Goal: Task Accomplishment & Management: Manage account settings

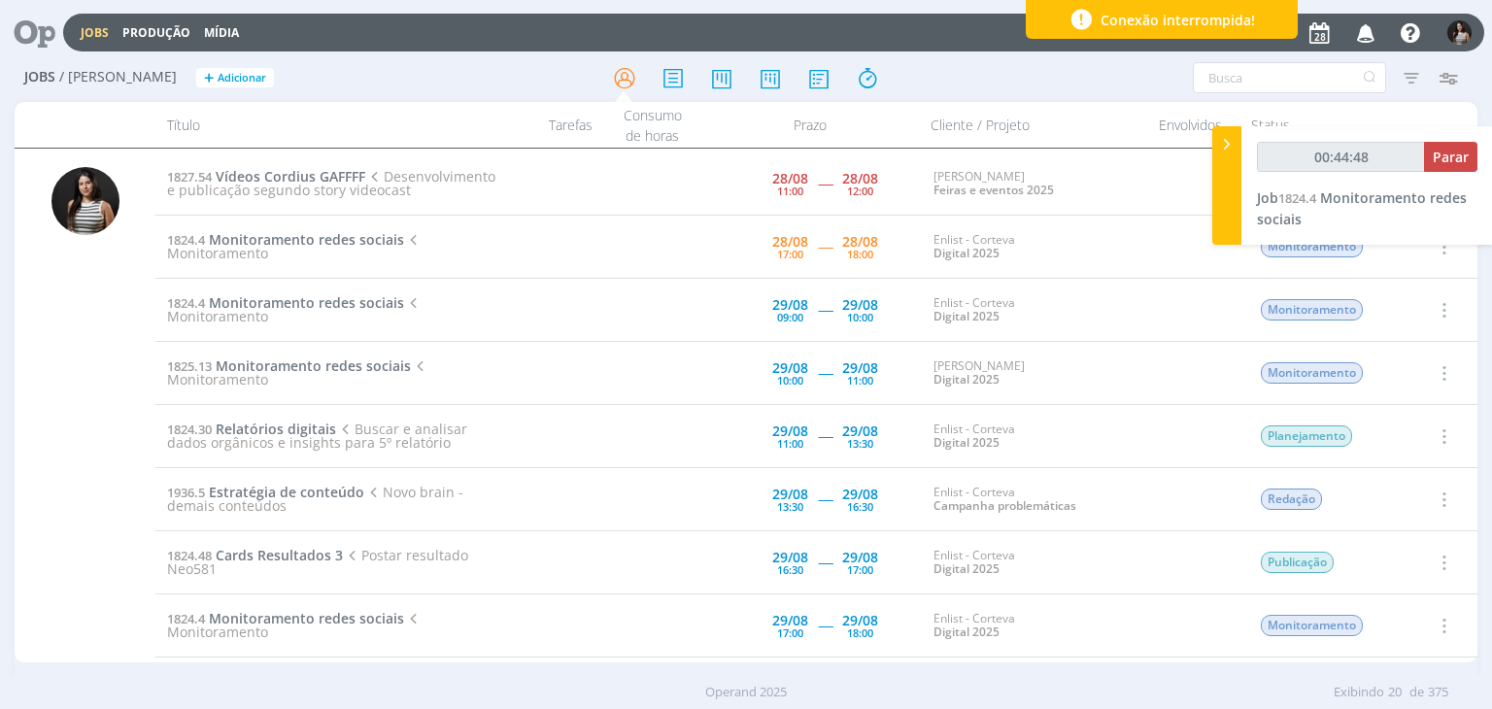
type input "00:45:00"
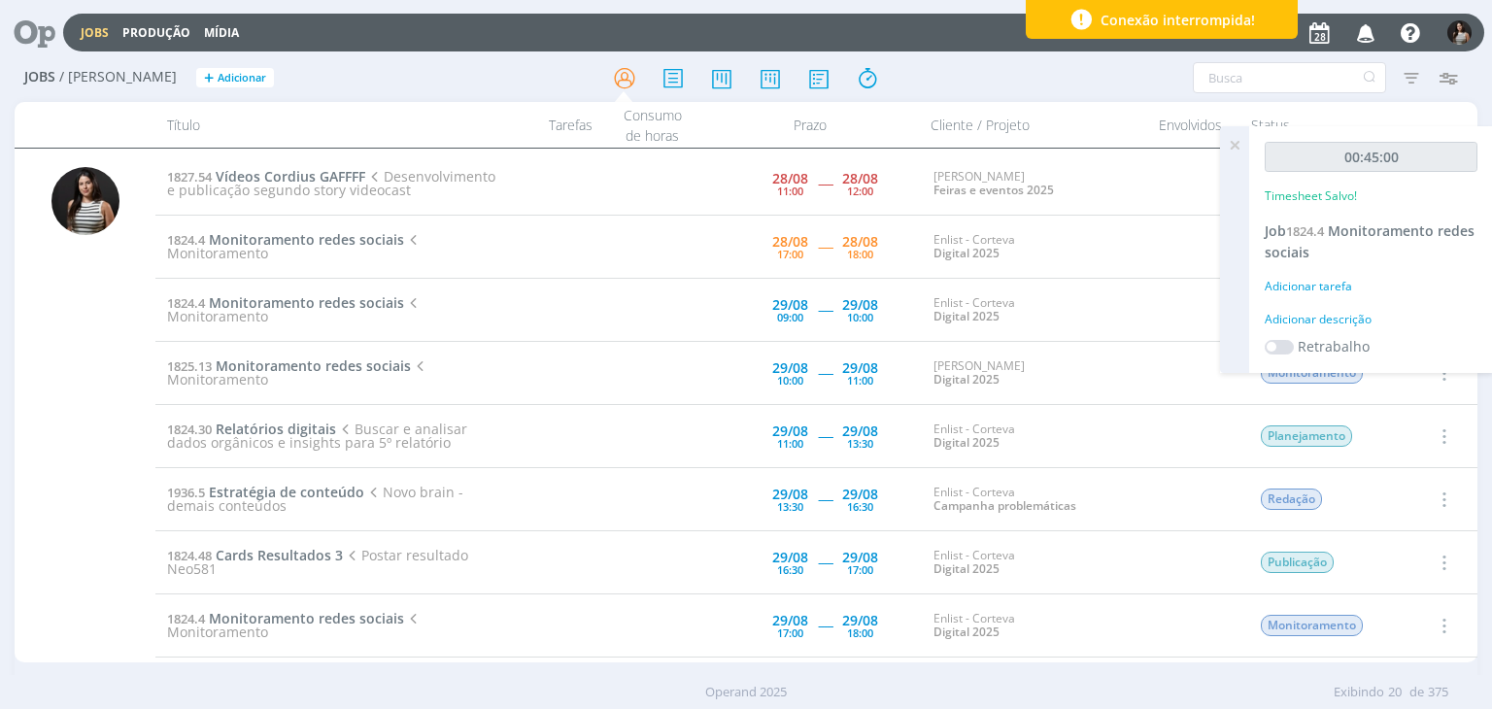
click at [1240, 148] on icon at bounding box center [1234, 145] width 35 height 38
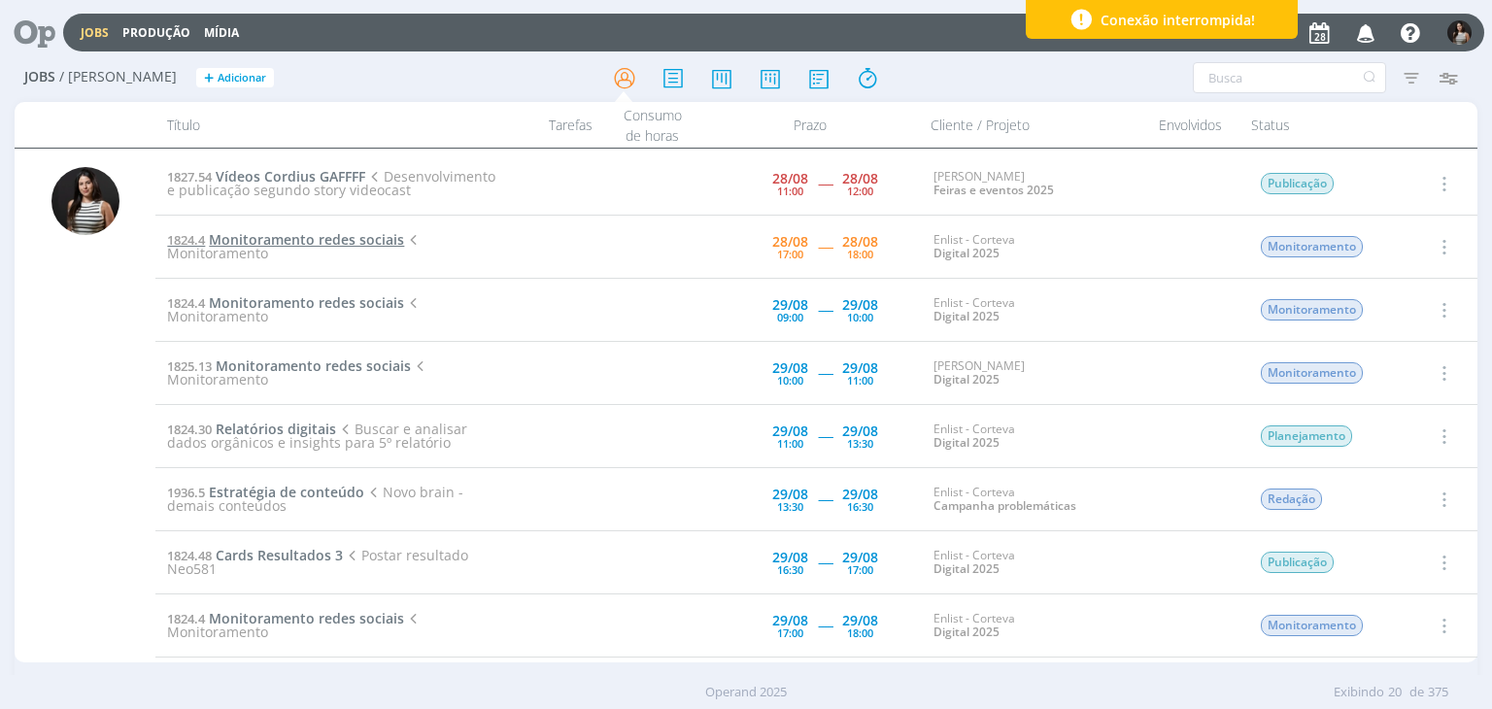
click at [365, 241] on span "Monitoramento redes sociais" at bounding box center [306, 239] width 195 height 18
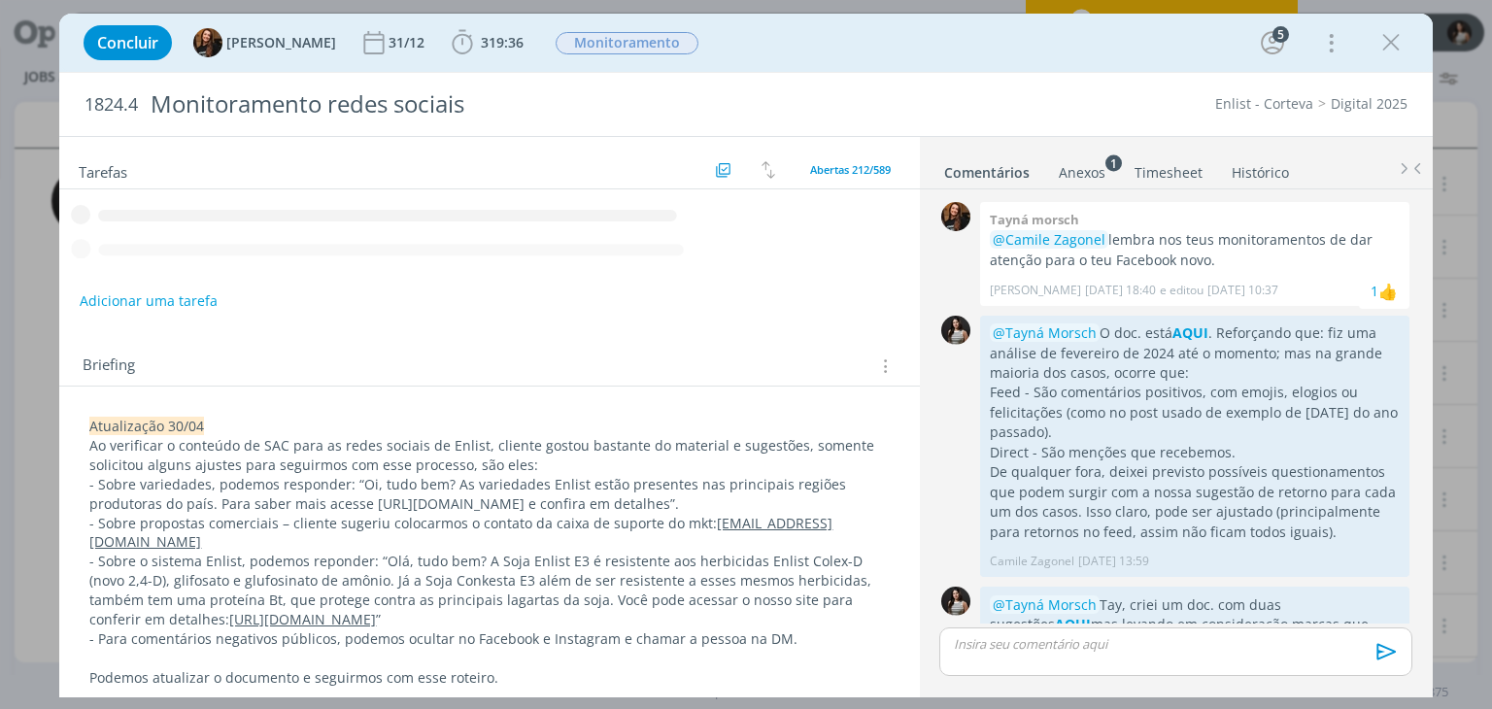
scroll to position [489, 0]
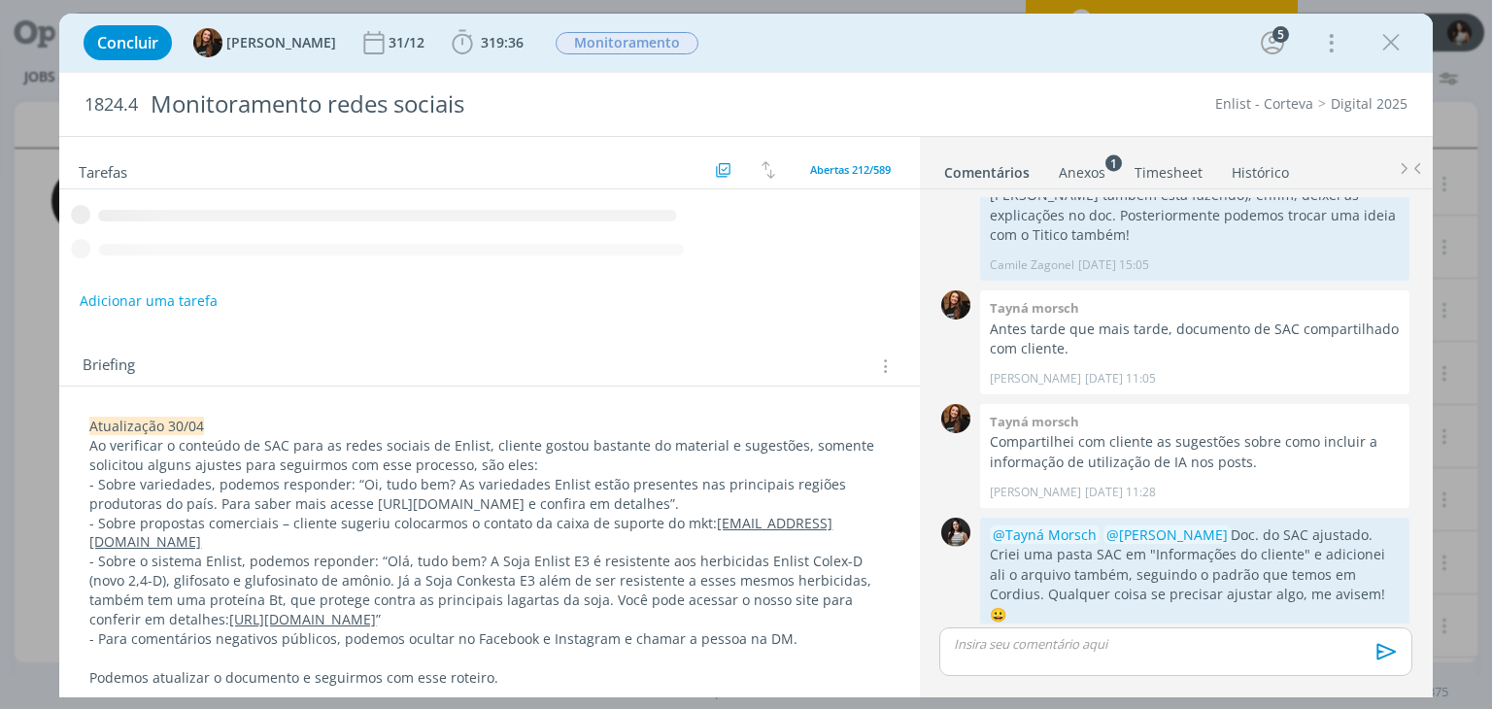
click at [1189, 169] on link "Timesheet" at bounding box center [1169, 168] width 70 height 28
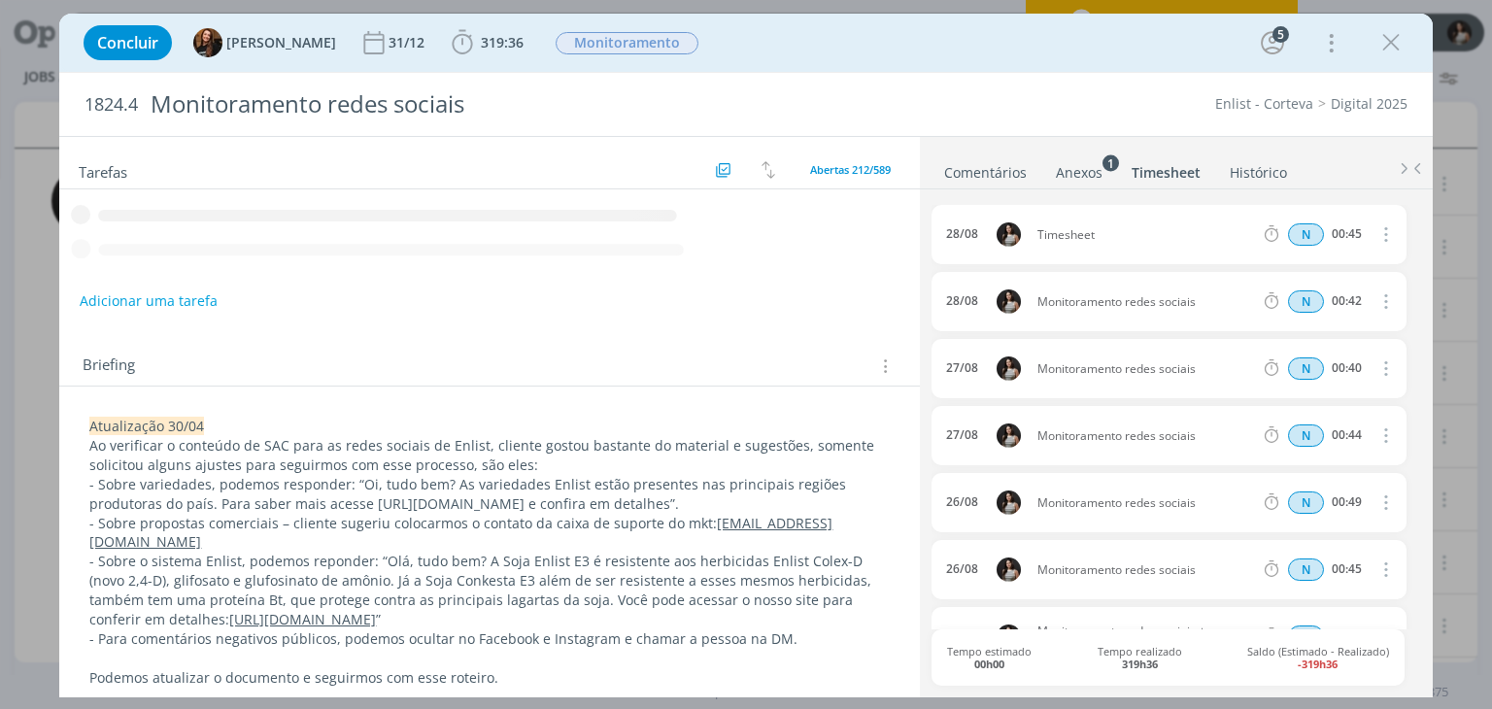
click at [1377, 235] on icon "dialog" at bounding box center [1384, 233] width 21 height 23
click at [1317, 289] on link "Editar" at bounding box center [1329, 298] width 153 height 31
drag, startPoint x: 1112, startPoint y: 230, endPoint x: 1002, endPoint y: 228, distance: 109.8
click at [1002, 228] on div "[DATE] 17:04 Timesheet Selecione a tarefa N 00:45" at bounding box center [1169, 234] width 474 height 59
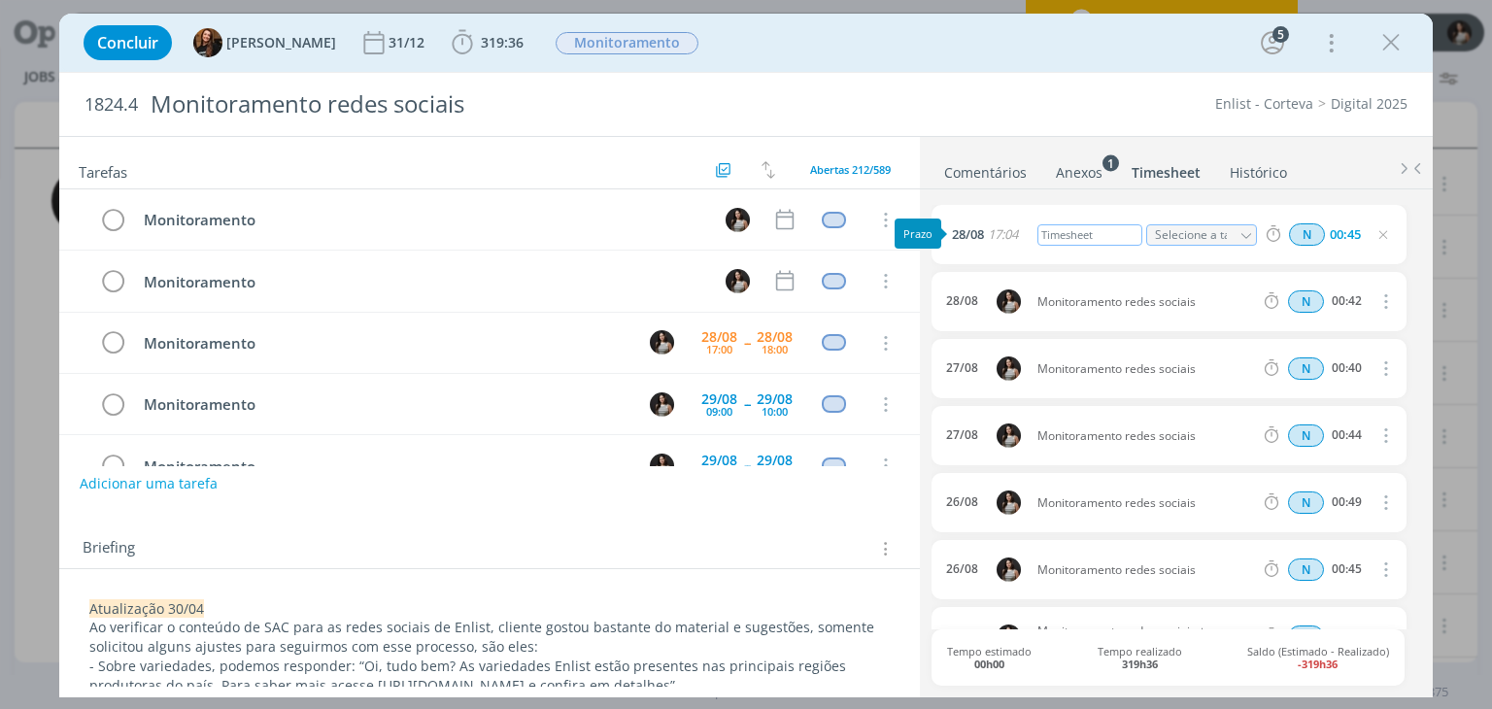
scroll to position [60, 0]
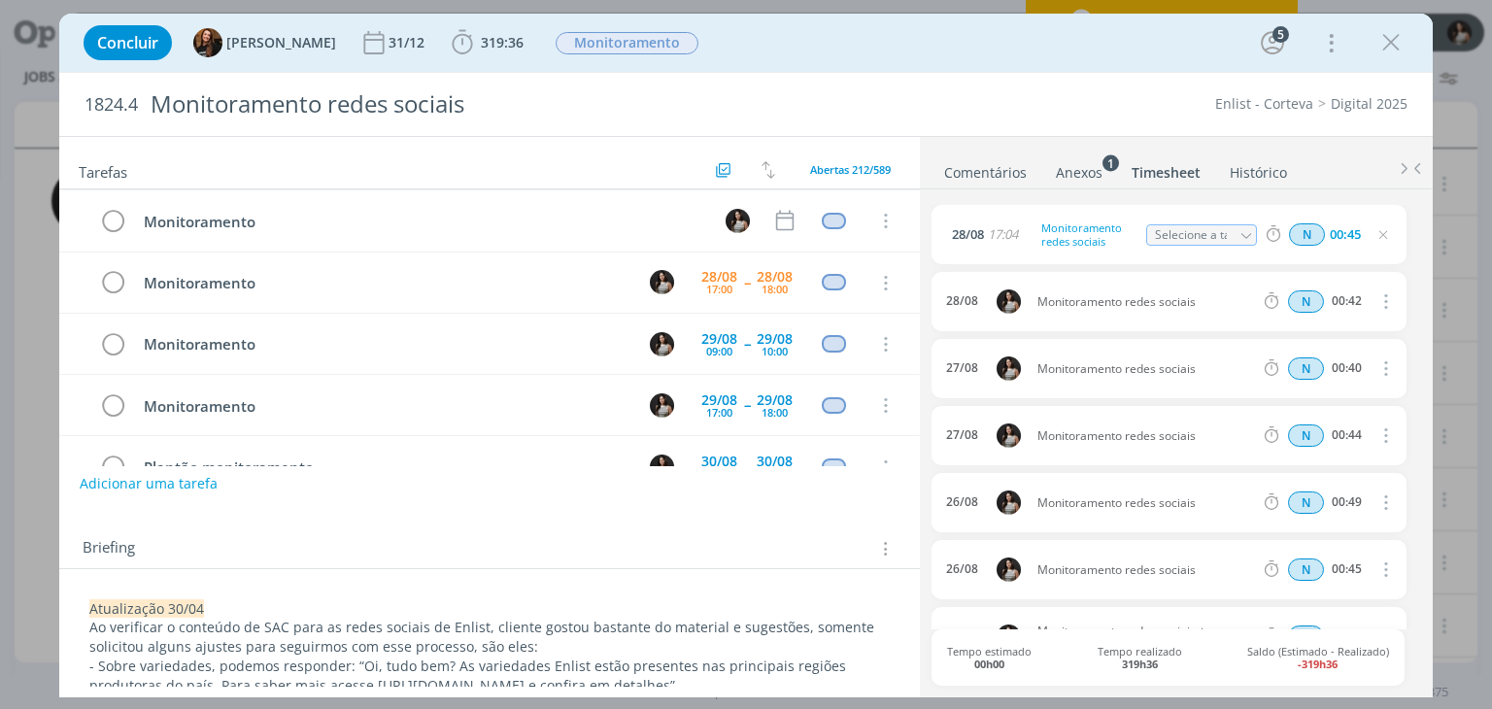
click at [1208, 142] on ul "Comentários Anexos 1 Timesheet Histórico" at bounding box center [1176, 163] width 513 height 52
click at [1392, 47] on icon "dialog" at bounding box center [1390, 42] width 29 height 29
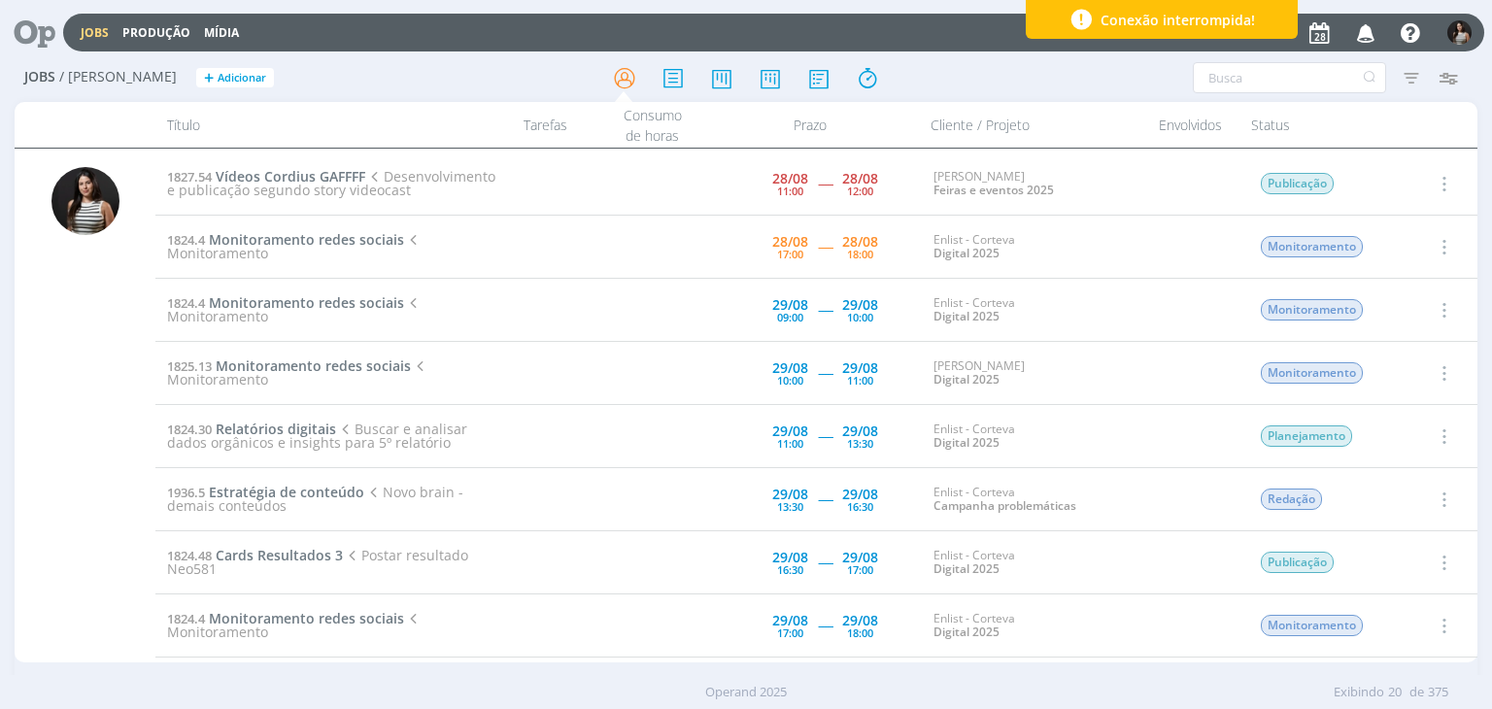
click at [1432, 179] on icon "button" at bounding box center [1442, 183] width 21 height 23
click at [1150, 250] on td at bounding box center [1193, 247] width 97 height 63
click at [1432, 246] on icon "button" at bounding box center [1442, 246] width 21 height 23
click at [1368, 313] on link "Concluir" at bounding box center [1387, 310] width 153 height 31
